Goal: Transaction & Acquisition: Purchase product/service

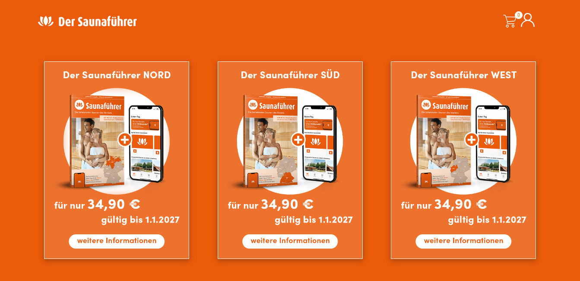
scroll to position [518, 0]
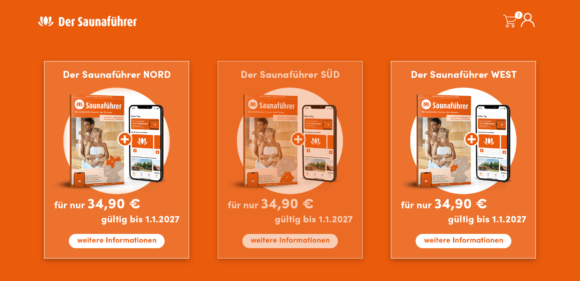
click at [286, 238] on img at bounding box center [290, 159] width 145 height 197
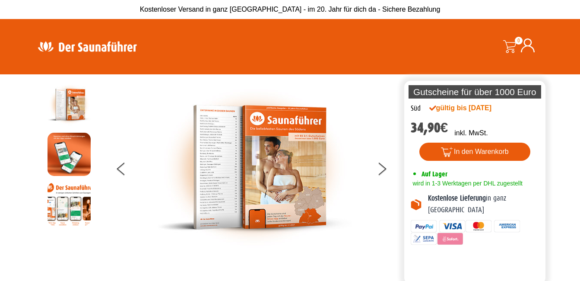
click at [207, 126] on img at bounding box center [254, 167] width 194 height 168
